Goal: Task Accomplishment & Management: Use online tool/utility

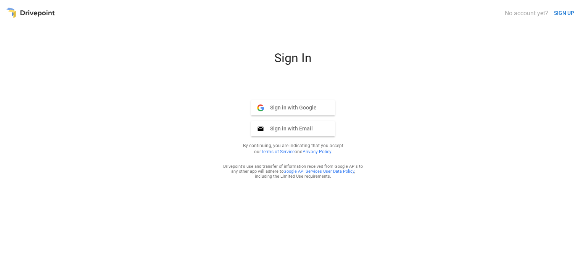
click at [286, 107] on span "Sign in with Google" at bounding box center [290, 107] width 53 height 7
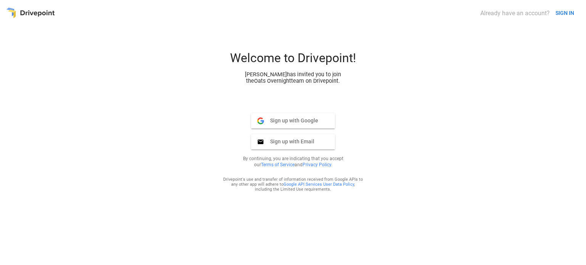
click at [290, 119] on span "Sign up with Google" at bounding box center [291, 120] width 54 height 7
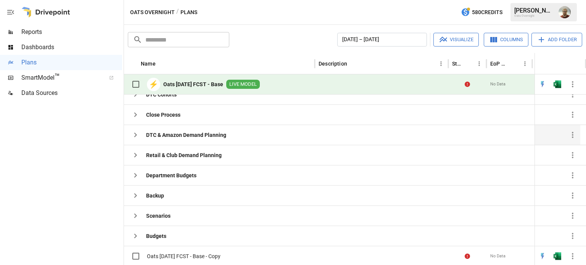
scroll to position [29, 0]
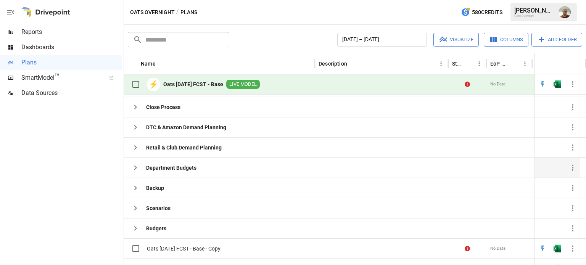
click at [134, 164] on icon "button" at bounding box center [135, 167] width 9 height 9
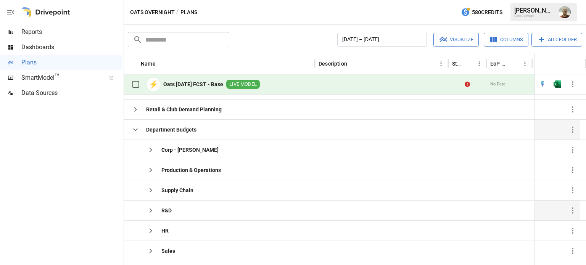
scroll to position [89, 0]
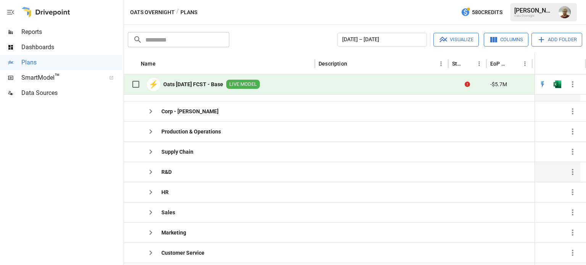
click at [150, 172] on icon "button" at bounding box center [150, 172] width 3 height 5
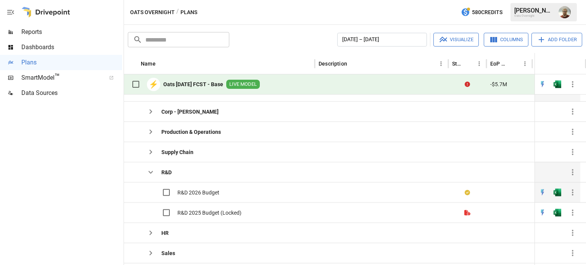
click at [195, 190] on span "R&D 2026 Budget" at bounding box center [198, 193] width 42 height 8
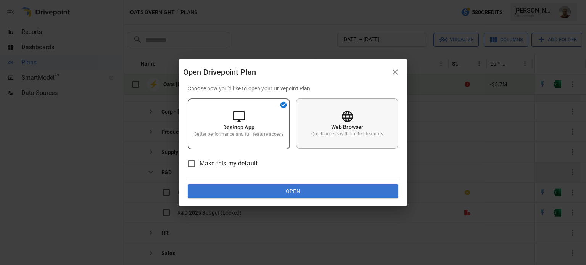
click at [358, 116] on div "Web Browser Quick access with limited features" at bounding box center [347, 123] width 102 height 50
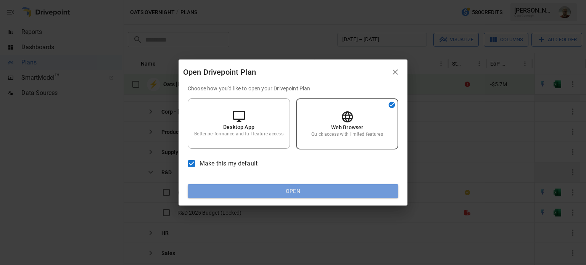
click at [244, 190] on button "Open" at bounding box center [293, 191] width 210 height 14
